Goal: Task Accomplishment & Management: Use online tool/utility

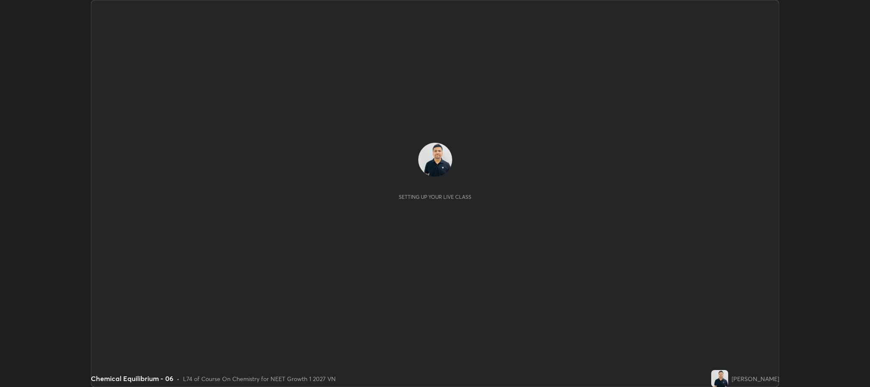
scroll to position [387, 869]
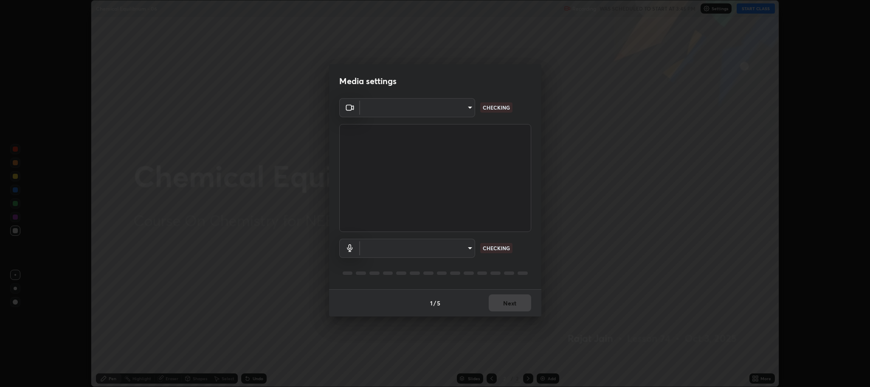
type input "7d5d3c8b8d5eda39410d366f8eb367a364bfae71f89e529543b0394fded3b098"
type input "8507aa3ee51d877dd167cb2830e1b17589139627b401cbc8752b2157a0660436"
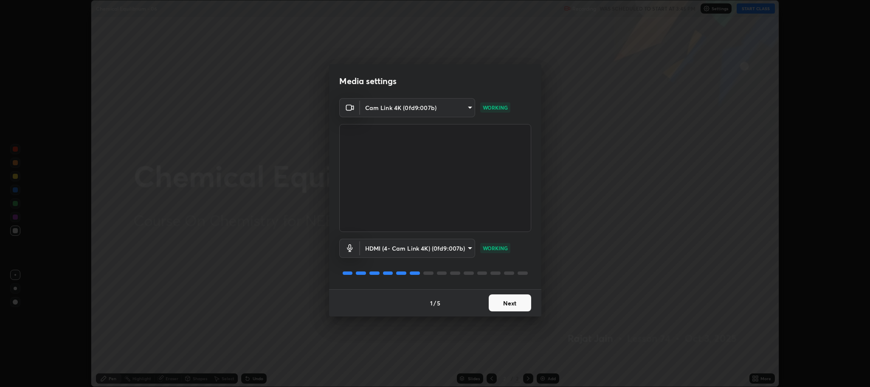
click at [498, 310] on button "Next" at bounding box center [510, 302] width 42 height 17
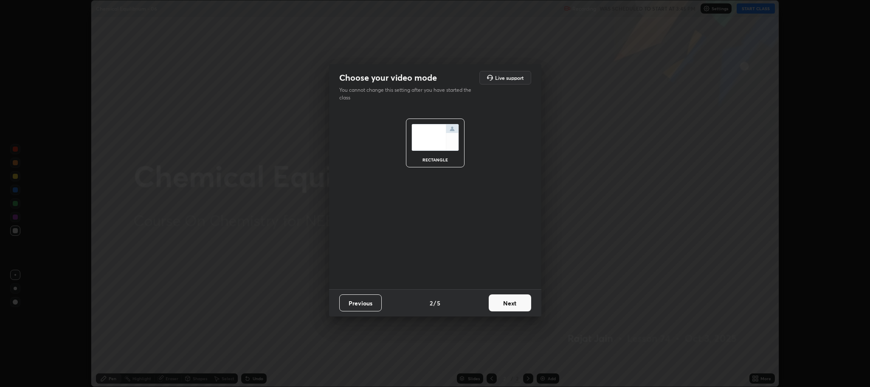
click at [499, 309] on button "Next" at bounding box center [510, 302] width 42 height 17
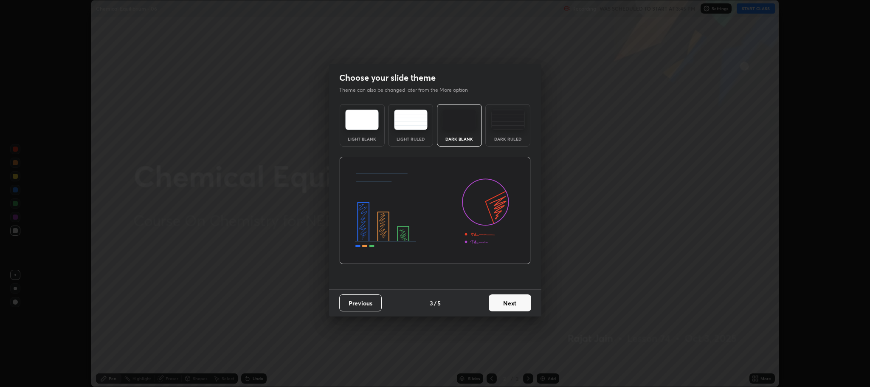
click at [500, 304] on button "Next" at bounding box center [510, 302] width 42 height 17
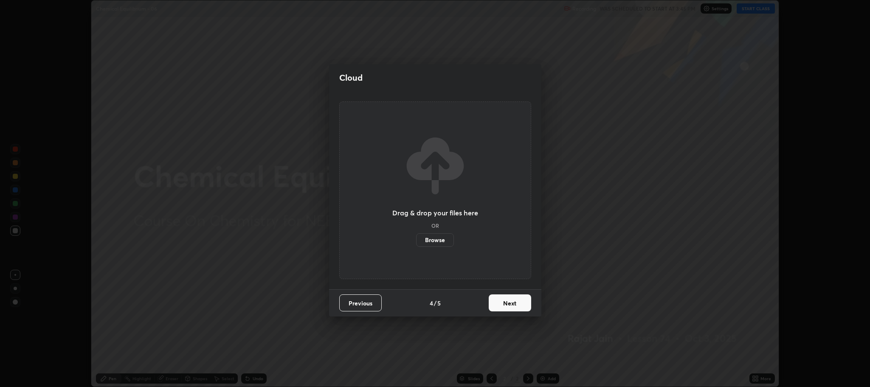
click at [504, 298] on button "Next" at bounding box center [510, 302] width 42 height 17
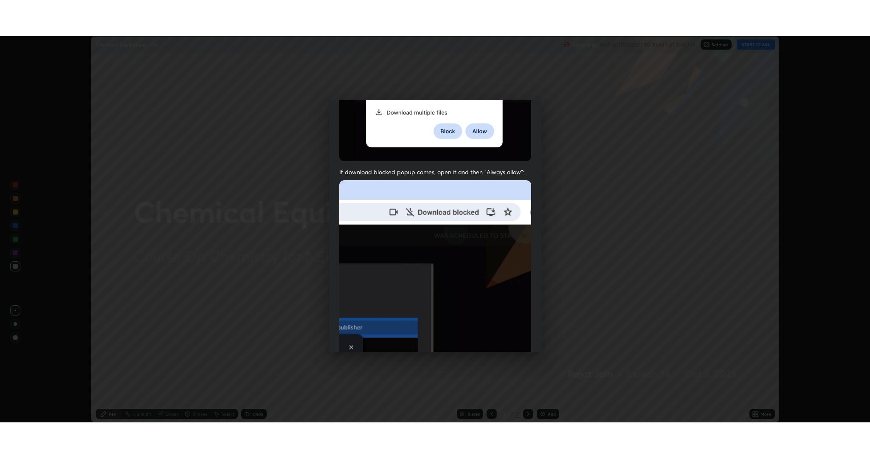
scroll to position [172, 0]
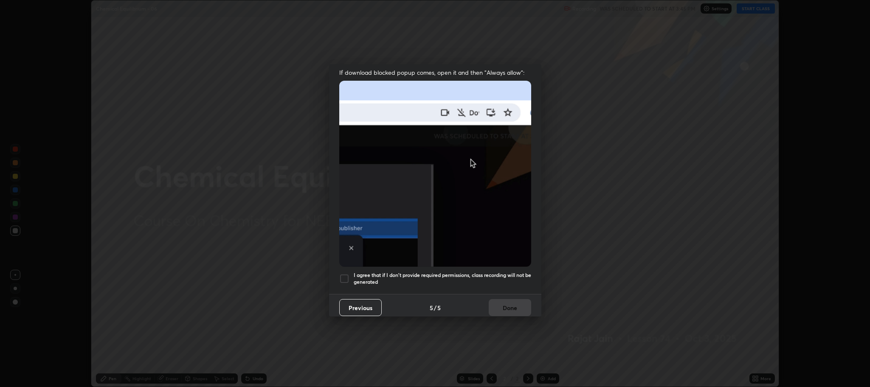
click at [341, 273] on div at bounding box center [344, 278] width 10 height 10
click at [495, 303] on button "Done" at bounding box center [510, 307] width 42 height 17
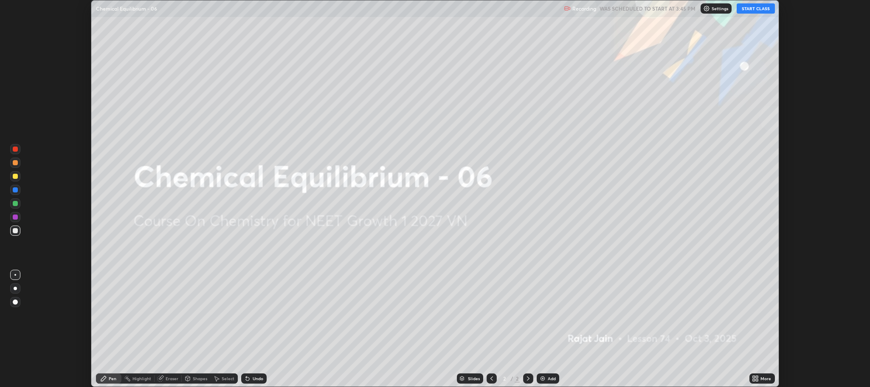
click at [758, 9] on button "START CLASS" at bounding box center [756, 8] width 38 height 10
click at [762, 379] on div "More" at bounding box center [765, 378] width 11 height 4
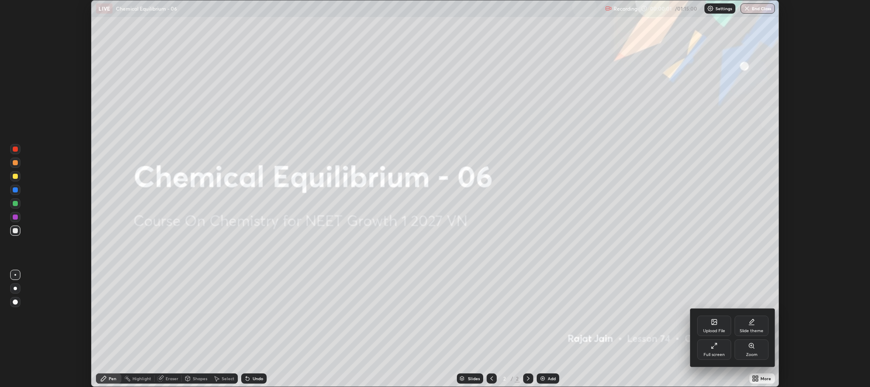
click at [714, 352] on div "Full screen" at bounding box center [713, 354] width 21 height 4
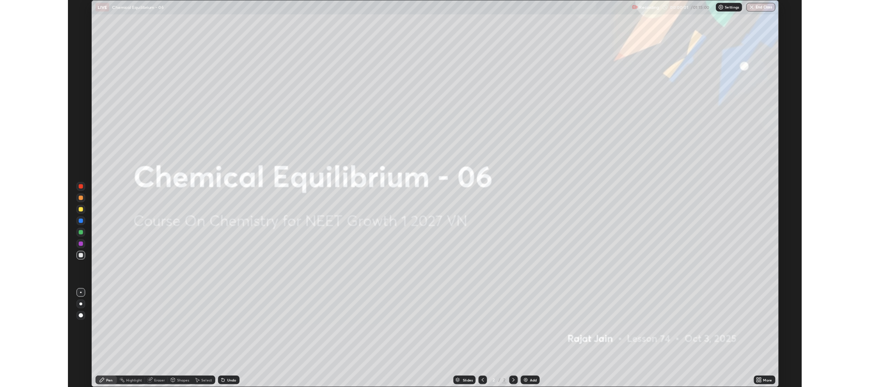
scroll to position [458, 870]
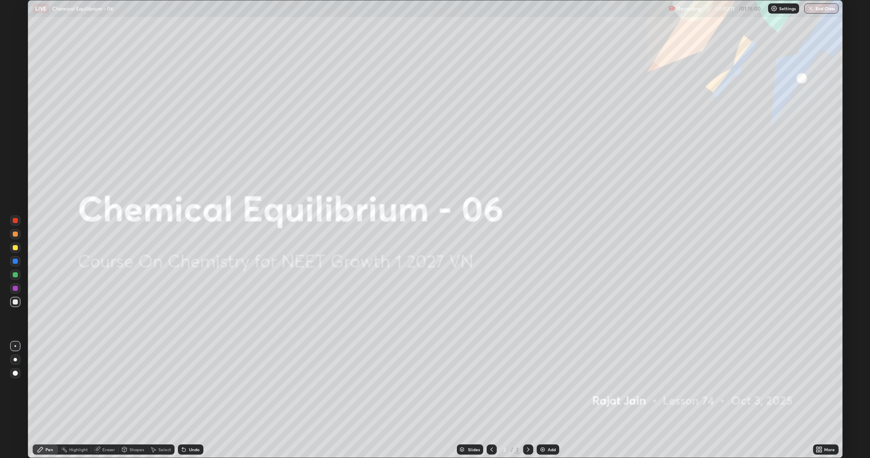
click at [544, 386] on img at bounding box center [542, 450] width 7 height 7
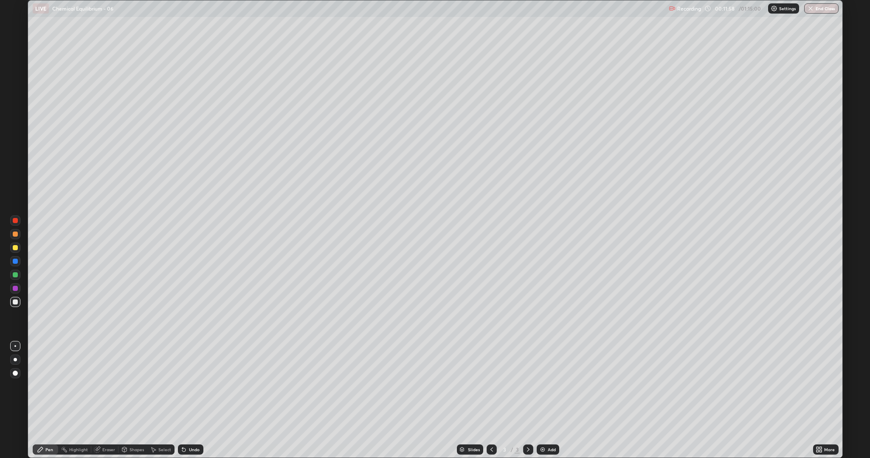
click at [183, 386] on icon at bounding box center [183, 450] width 3 height 3
click at [197, 386] on div "Undo" at bounding box center [194, 450] width 11 height 4
click at [554, 386] on div "Add" at bounding box center [552, 450] width 8 height 4
click at [188, 386] on div "Undo" at bounding box center [190, 450] width 25 height 10
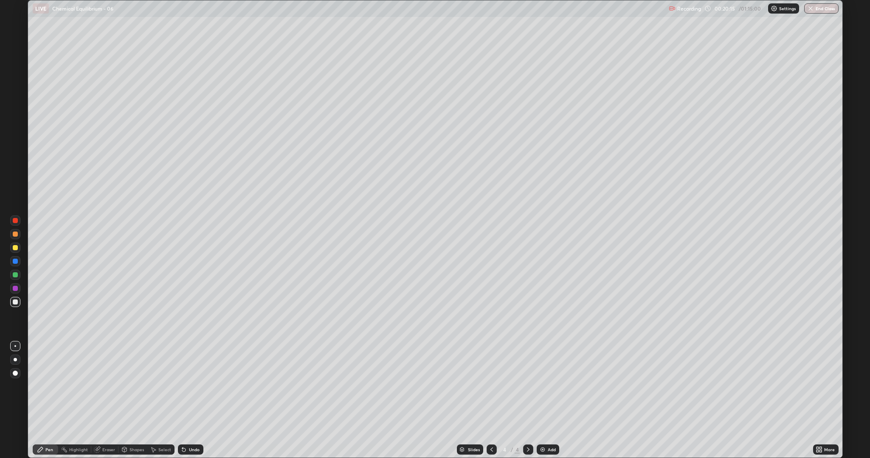
click at [97, 386] on icon at bounding box center [98, 449] width 5 height 4
click at [42, 386] on icon at bounding box center [40, 450] width 7 height 7
click at [549, 386] on div "Add" at bounding box center [552, 450] width 8 height 4
click at [554, 386] on div "Add" at bounding box center [552, 450] width 8 height 4
click at [819, 10] on button "End Class" at bounding box center [821, 8] width 34 height 10
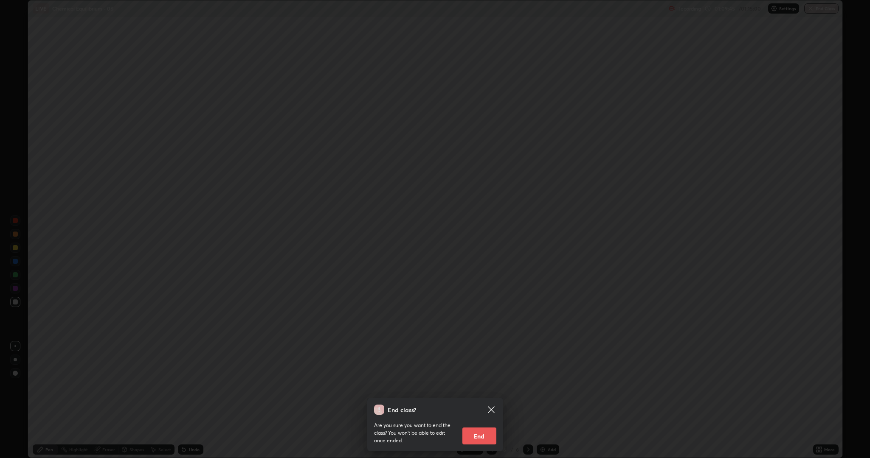
click at [478, 386] on button "End" at bounding box center [479, 436] width 34 height 17
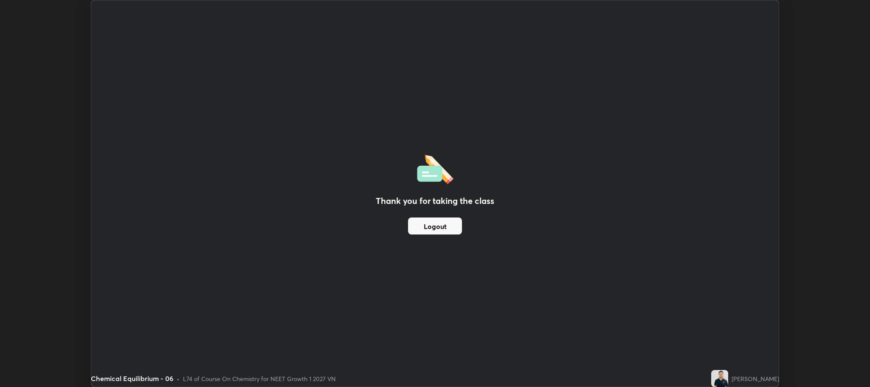
scroll to position [42064, 41581]
